Goal: Task Accomplishment & Management: Use online tool/utility

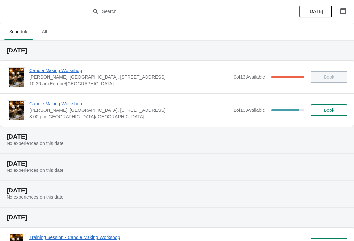
click at [52, 104] on span "Candle Making Workshop" at bounding box center [129, 103] width 201 height 7
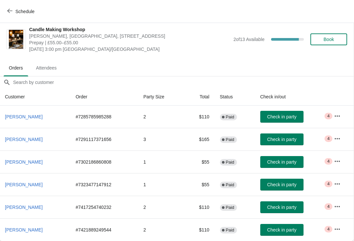
scroll to position [3, 0]
click at [275, 118] on span "Check in party" at bounding box center [281, 116] width 29 height 5
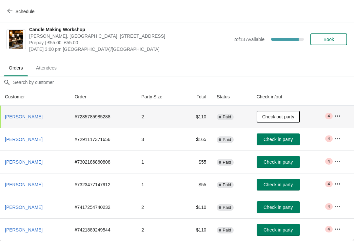
click at [342, 120] on button "button" at bounding box center [337, 116] width 12 height 12
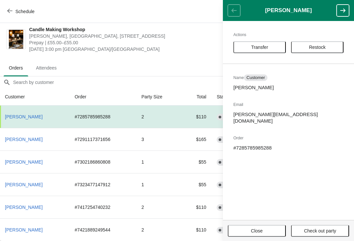
click at [193, 41] on span "Prepay | £55.00–£55.00" at bounding box center [129, 42] width 201 height 7
click at [265, 233] on span "Close" at bounding box center [256, 230] width 46 height 5
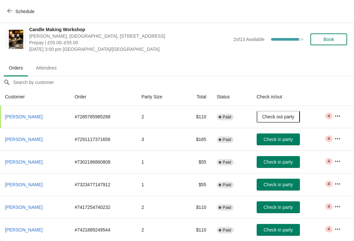
click at [53, 66] on span "Attendees" at bounding box center [46, 68] width 31 height 12
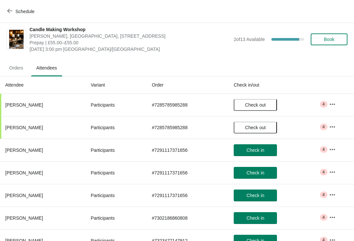
scroll to position [3, 0]
click at [338, 102] on button "button" at bounding box center [332, 104] width 12 height 12
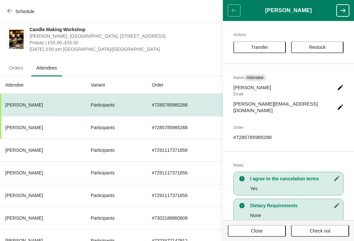
click at [348, 7] on button "button" at bounding box center [342, 11] width 12 height 12
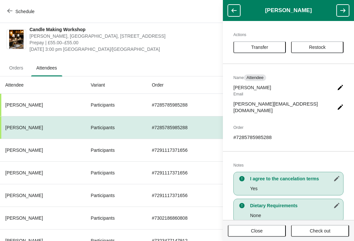
click at [348, 9] on button "button" at bounding box center [342, 11] width 12 height 12
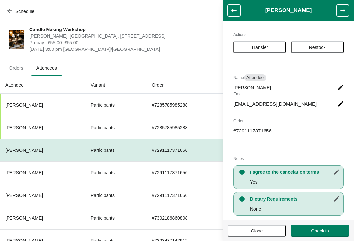
click at [348, 6] on button "button" at bounding box center [342, 11] width 12 height 12
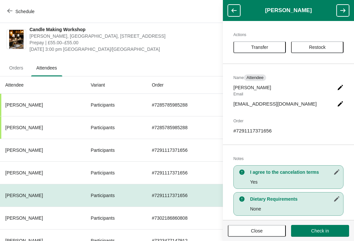
click at [348, 7] on button "button" at bounding box center [342, 11] width 12 height 12
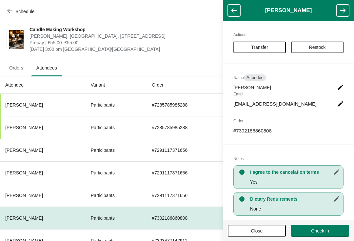
click at [348, 6] on button "button" at bounding box center [342, 11] width 12 height 12
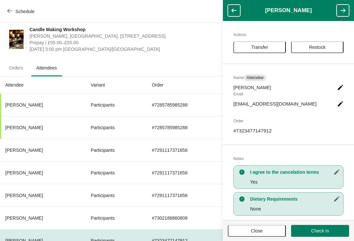
click at [348, 7] on button "button" at bounding box center [342, 11] width 12 height 12
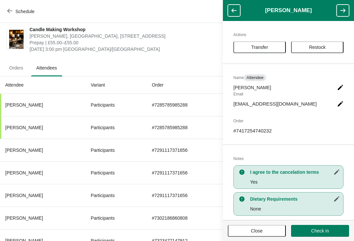
click at [347, 7] on button "button" at bounding box center [342, 11] width 12 height 12
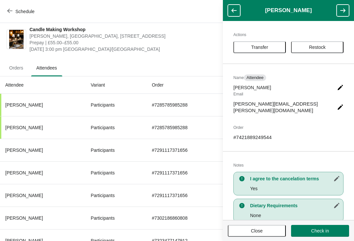
click at [347, 8] on button "button" at bounding box center [342, 11] width 12 height 12
click at [350, 13] on header "[PERSON_NAME]" at bounding box center [288, 10] width 131 height 21
click at [349, 9] on header "[PERSON_NAME]" at bounding box center [288, 10] width 131 height 21
click at [241, 235] on button "Close" at bounding box center [257, 231] width 58 height 12
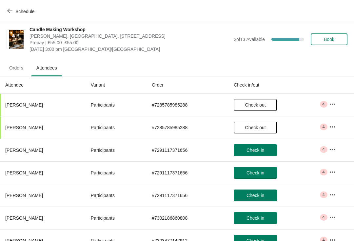
click at [260, 236] on button "Check in" at bounding box center [254, 240] width 43 height 12
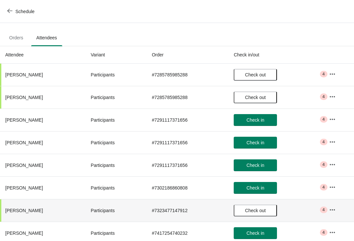
scroll to position [33, 0]
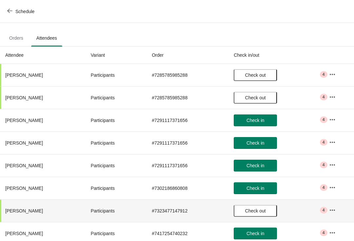
click at [258, 212] on span "Check out" at bounding box center [255, 210] width 21 height 5
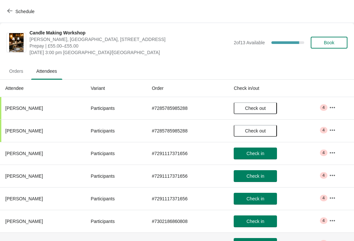
scroll to position [0, 0]
click at [17, 71] on span "Orders" at bounding box center [16, 71] width 25 height 12
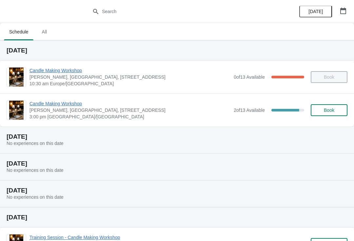
click at [51, 106] on span "Candle Making Workshop" at bounding box center [129, 103] width 201 height 7
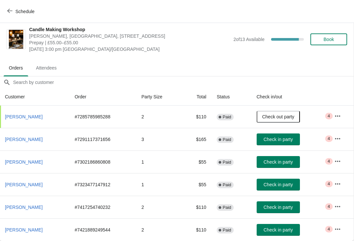
scroll to position [3, 0]
click at [44, 64] on span "Attendees" at bounding box center [46, 68] width 31 height 12
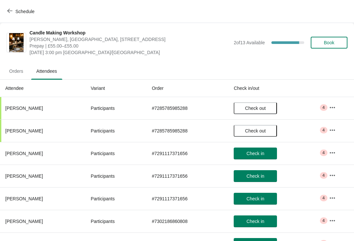
scroll to position [0, 0]
click at [16, 75] on span "Orders" at bounding box center [16, 71] width 25 height 12
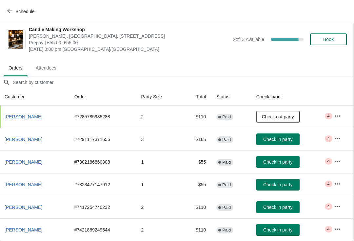
scroll to position [3, 0]
click at [46, 68] on span "Attendees" at bounding box center [46, 68] width 31 height 12
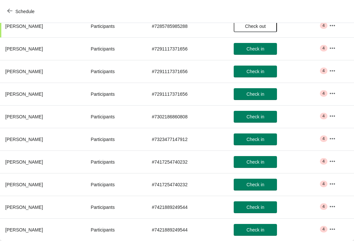
scroll to position [104, 0]
click at [262, 164] on span "Check in" at bounding box center [255, 161] width 18 height 5
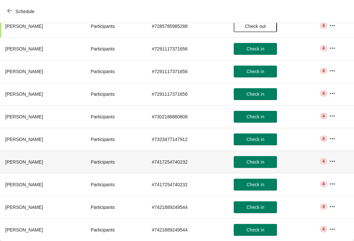
click at [263, 185] on span "Check in" at bounding box center [255, 184] width 18 height 5
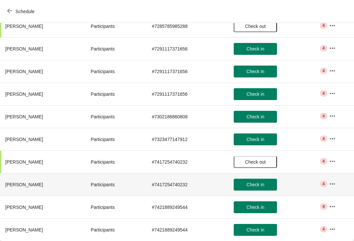
click at [255, 183] on span "Check in" at bounding box center [255, 184] width 18 height 5
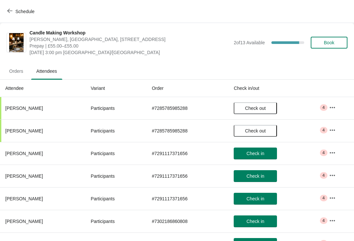
scroll to position [0, 0]
click at [17, 71] on span "Orders" at bounding box center [16, 71] width 25 height 12
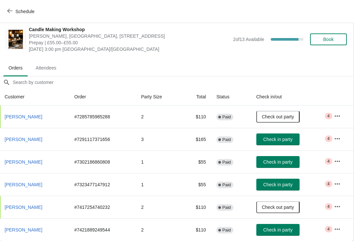
scroll to position [3, 0]
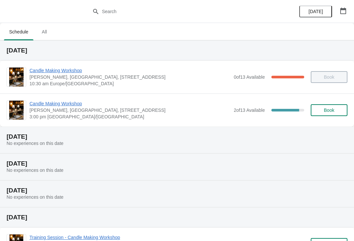
click at [51, 106] on span "Candle Making Workshop" at bounding box center [129, 103] width 201 height 7
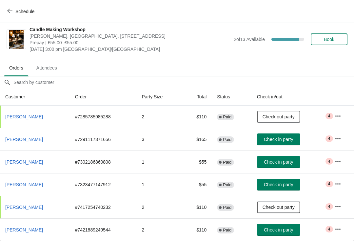
scroll to position [3, 0]
click at [279, 141] on span "Check in party" at bounding box center [278, 139] width 29 height 5
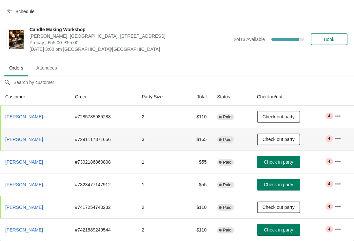
click at [283, 165] on button "Check in party" at bounding box center [278, 162] width 43 height 12
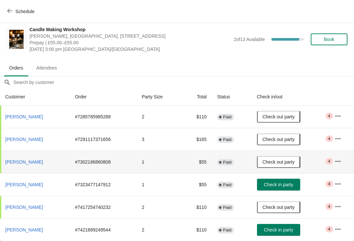
click at [47, 67] on span "Attendees" at bounding box center [46, 68] width 31 height 12
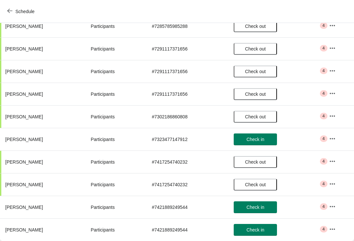
scroll to position [104, 0]
click at [255, 139] on span "Check in" at bounding box center [255, 139] width 18 height 5
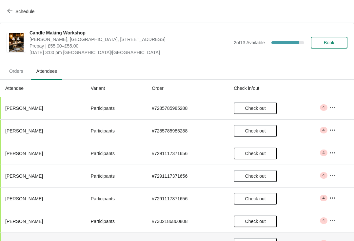
scroll to position [0, 0]
click at [19, 72] on span "Orders" at bounding box center [16, 71] width 25 height 12
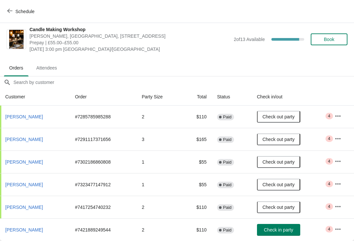
scroll to position [3, 0]
click at [57, 67] on span "Attendees" at bounding box center [46, 68] width 31 height 12
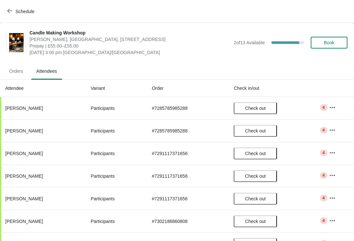
scroll to position [0, 0]
click at [20, 76] on span "Orders" at bounding box center [16, 71] width 25 height 12
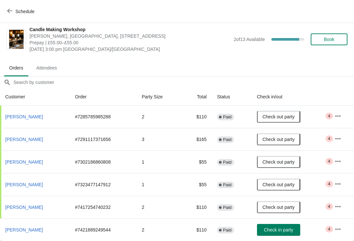
scroll to position [3, 0]
click at [282, 235] on button "Check in party" at bounding box center [278, 230] width 43 height 12
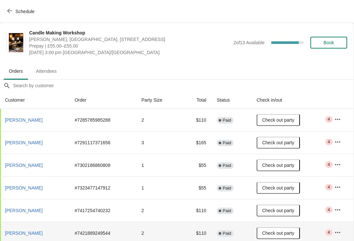
scroll to position [0, 0]
